Goal: Complete application form

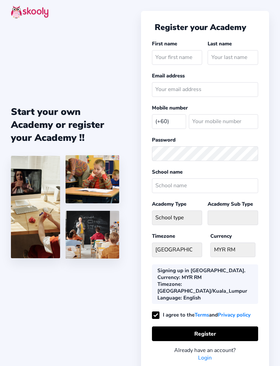
select select "MY"
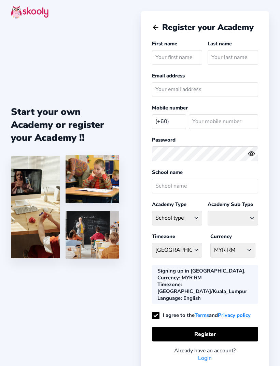
click at [165, 58] on input "text" at bounding box center [177, 57] width 51 height 15
type input "[PERSON_NAME]"
click at [155, 27] on icon "Arrow Back" at bounding box center [156, 28] width 8 height 8
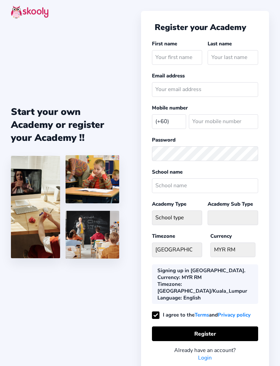
select select "MY"
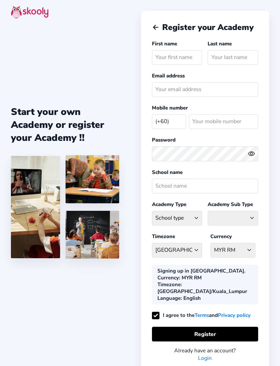
click at [167, 54] on input "text" at bounding box center [177, 57] width 51 height 15
type input "[PERSON_NAME]"
click at [242, 55] on input "text" at bounding box center [233, 57] width 51 height 15
type input "Chua"
click at [238, 192] on input "text" at bounding box center [205, 186] width 106 height 15
